Goal: Task Accomplishment & Management: Use online tool/utility

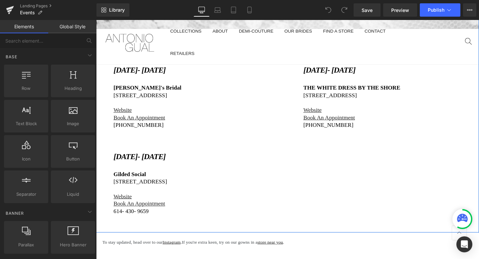
scroll to position [213, 0]
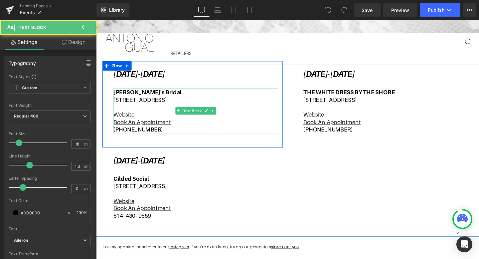
click at [210, 123] on p "Website" at bounding box center [200, 119] width 173 height 8
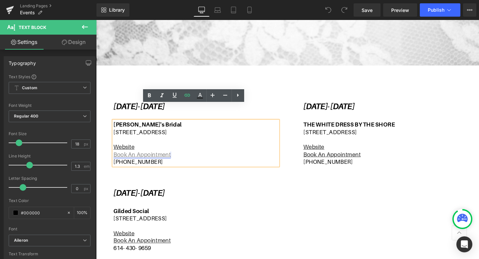
scroll to position [174, 0]
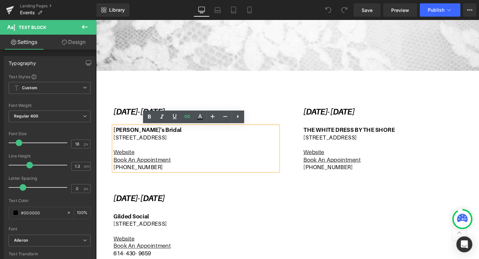
click at [141, 99] on div "[DATE]- [DATE] Text Block [PERSON_NAME]'s Bridal [STREET_ADDRESS] Website Book …" at bounding box center [297, 180] width 399 height 214
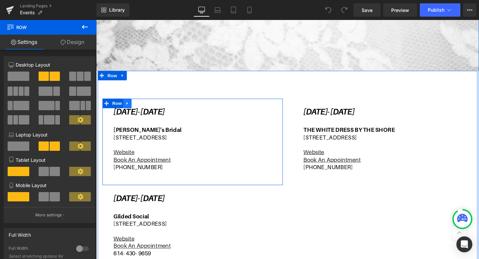
click at [129, 110] on link at bounding box center [129, 107] width 9 height 10
click at [149, 107] on icon at bounding box center [146, 107] width 5 height 5
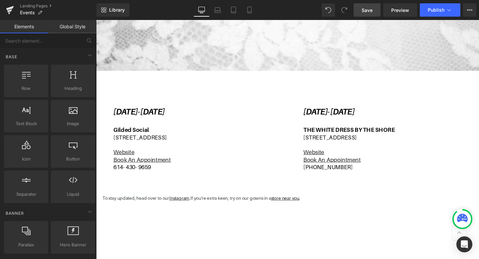
click at [369, 16] on link "Save" at bounding box center [366, 9] width 27 height 13
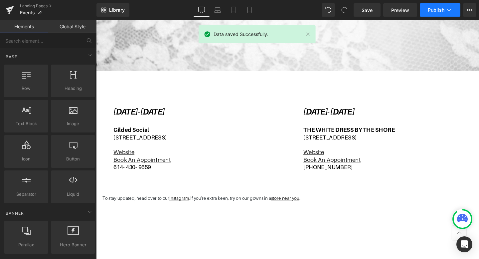
click at [432, 9] on span "Publish" at bounding box center [435, 9] width 17 height 5
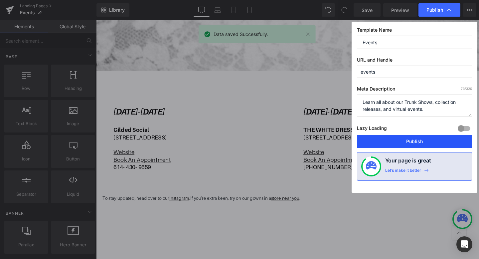
click at [418, 139] on button "Publish" at bounding box center [414, 141] width 115 height 13
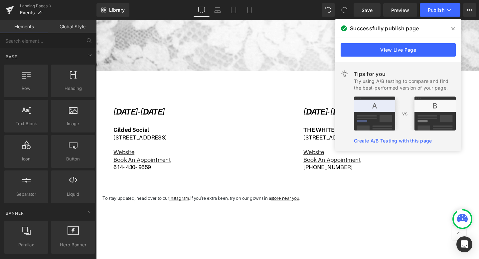
click at [451, 29] on icon at bounding box center [452, 28] width 3 height 5
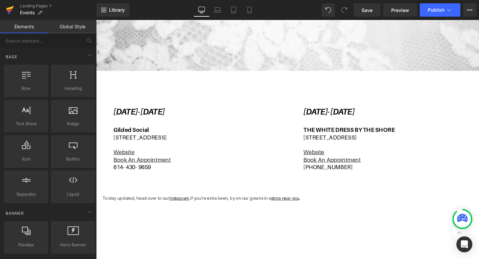
click at [12, 13] on icon at bounding box center [10, 10] width 8 height 17
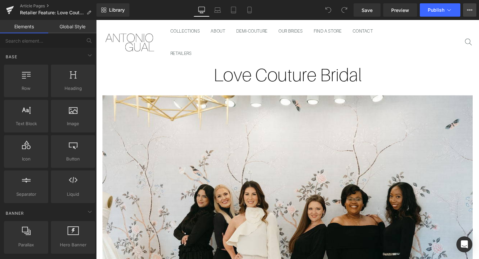
click at [472, 10] on button "View Live Page View with current Template Save Template to Library Schedule Pub…" at bounding box center [469, 9] width 13 height 13
